Goal: Transaction & Acquisition: Purchase product/service

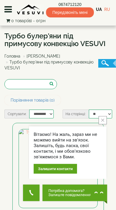
scroll to position [28, 0]
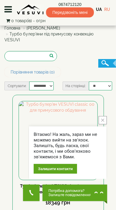
click at [101, 121] on icon "close button" at bounding box center [102, 119] width 3 height 3
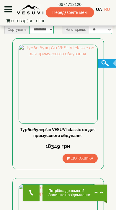
scroll to position [86, 0]
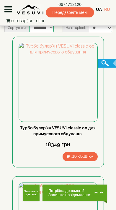
click at [63, 128] on link "Турбо булер'ян VESUVI classic 00 для примусового обдування" at bounding box center [57, 130] width 75 height 11
click at [68, 96] on img at bounding box center [58, 82] width 78 height 78
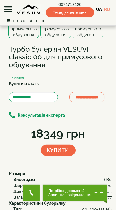
scroll to position [56, 0]
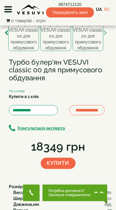
click at [106, 37] on button "button" at bounding box center [105, 33] width 4 height 8
click at [99, 51] on img at bounding box center [88, 33] width 31 height 36
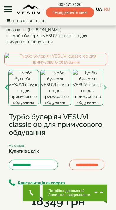
scroll to position [0, 0]
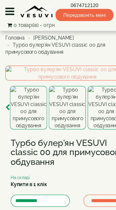
click at [10, 9] on icon at bounding box center [7, 9] width 7 height 9
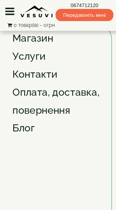
click at [40, 32] on div "Магазин" at bounding box center [54, 31] width 101 height 15
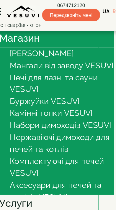
click at [35, 74] on link "Печі для лазні та сауни VESUVI" at bounding box center [55, 69] width 73 height 18
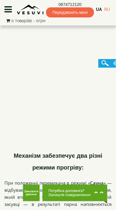
scroll to position [2490, 0]
